Goal: Transaction & Acquisition: Purchase product/service

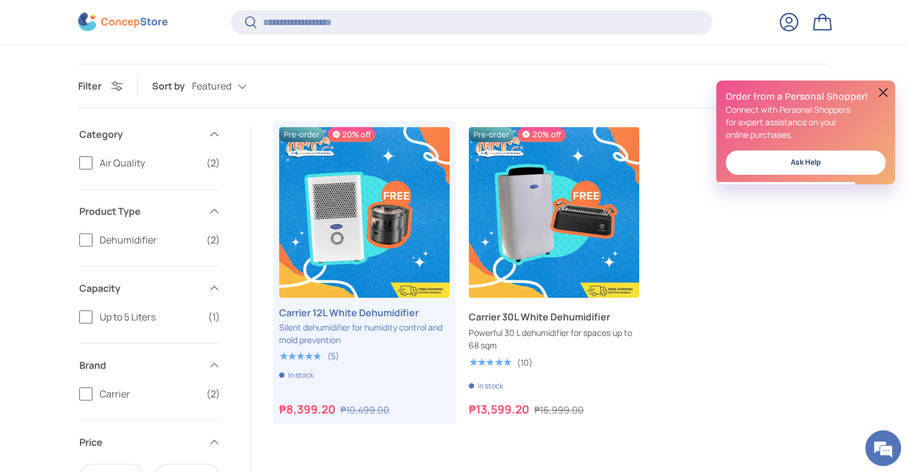
scroll to position [355, 0]
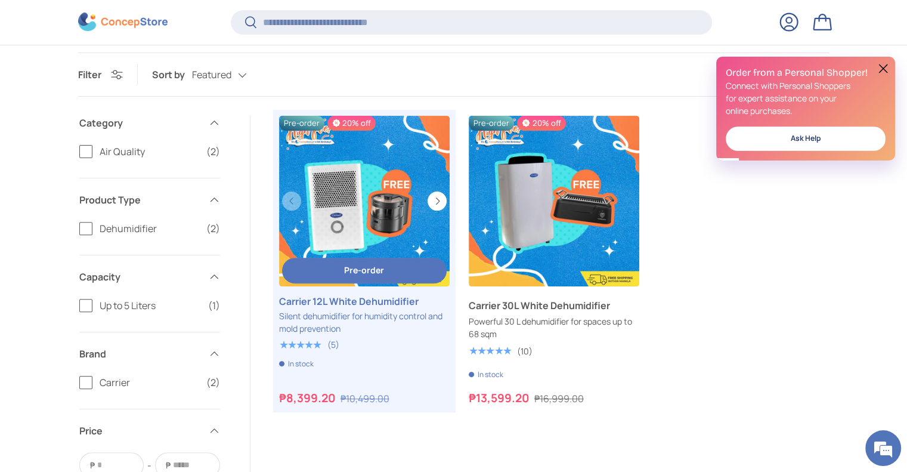
click at [375, 181] on link "Carrier 12L White Dehumidifier" at bounding box center [364, 201] width 171 height 171
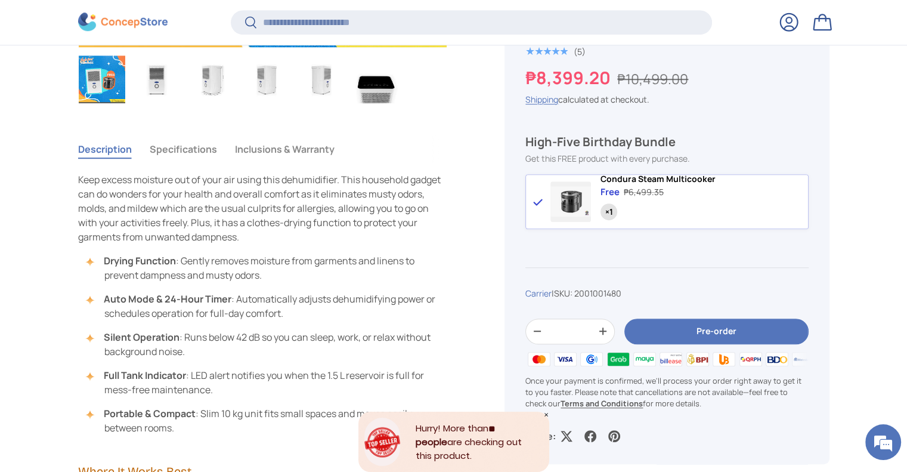
scroll to position [773, 0]
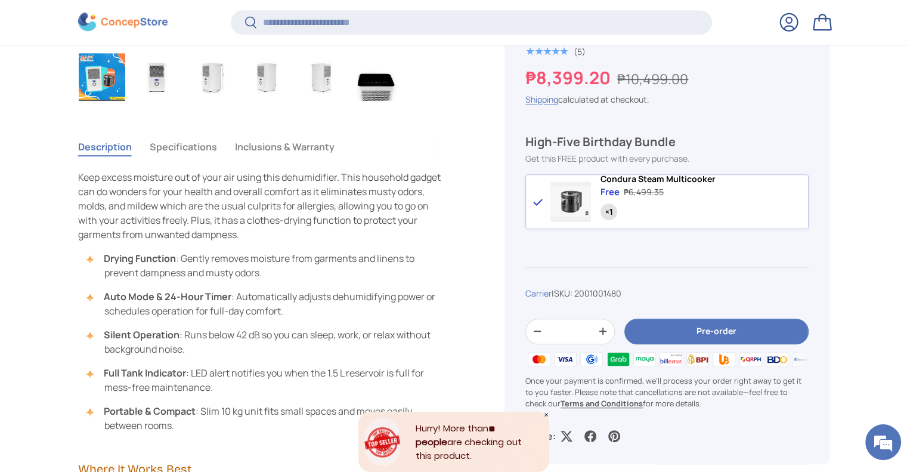
click at [204, 160] on tabbed-content "Description Specifications Inclusions & Warranty Keep excess moisture out of yo…" at bounding box center [263, 282] width 370 height 299
click at [203, 156] on button "Specifications" at bounding box center [183, 146] width 67 height 27
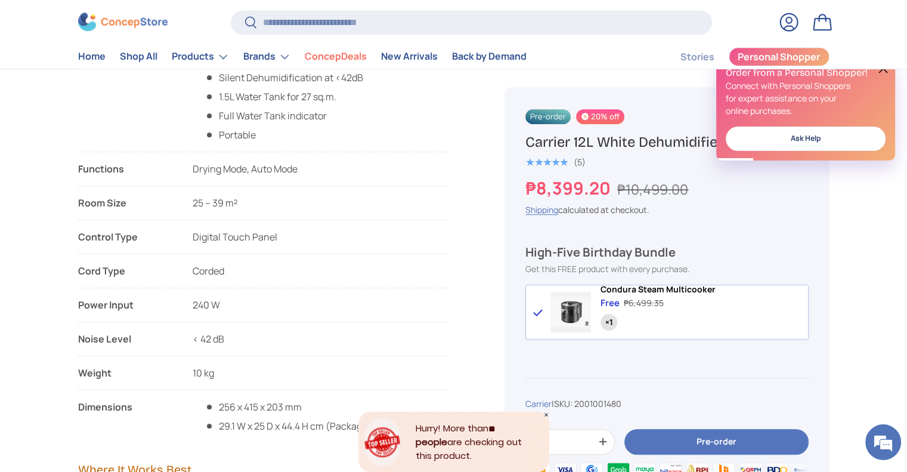
scroll to position [836, 0]
